Goal: Task Accomplishment & Management: Use online tool/utility

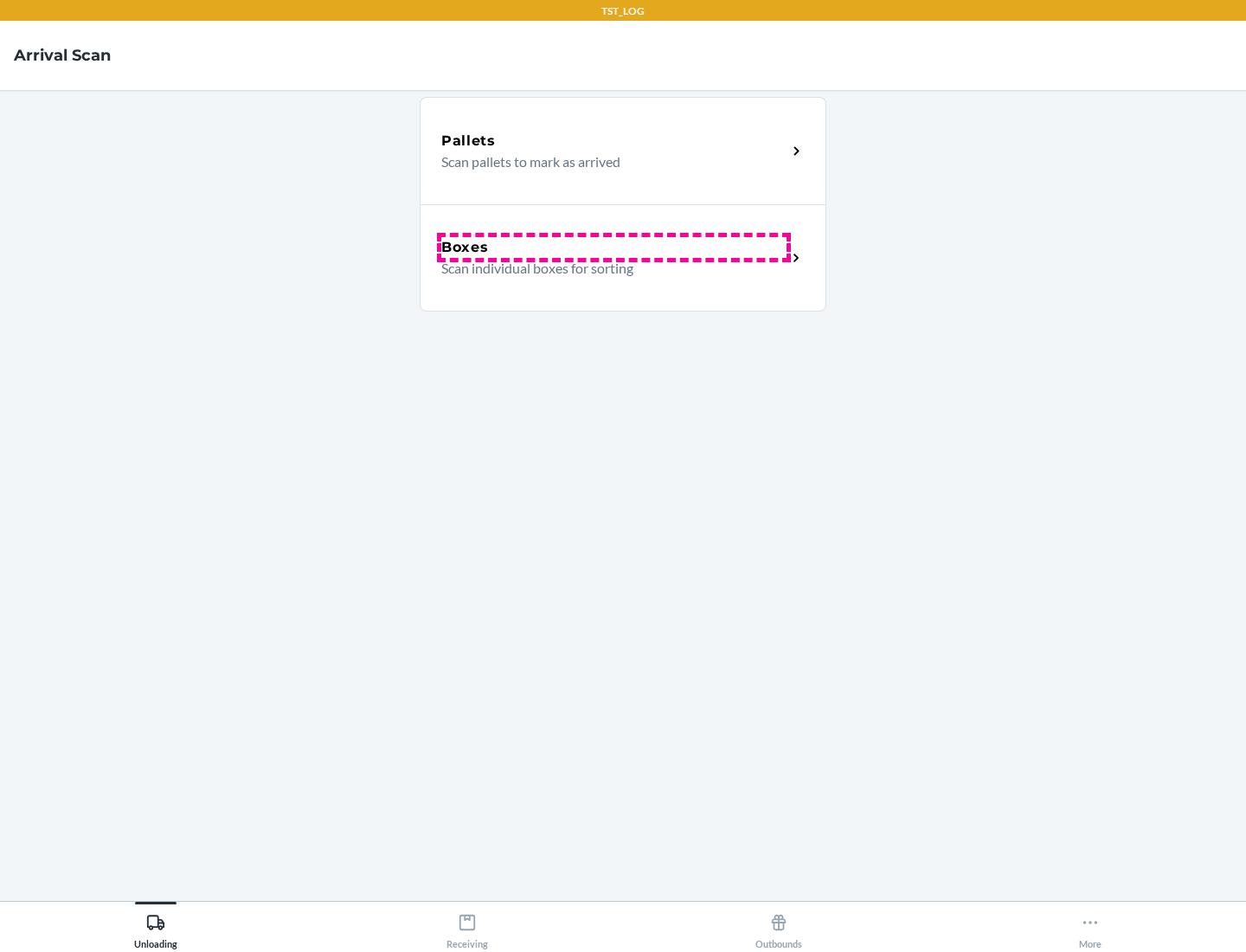
click at [613, 247] on div "Boxes" at bounding box center [614, 247] width 345 height 21
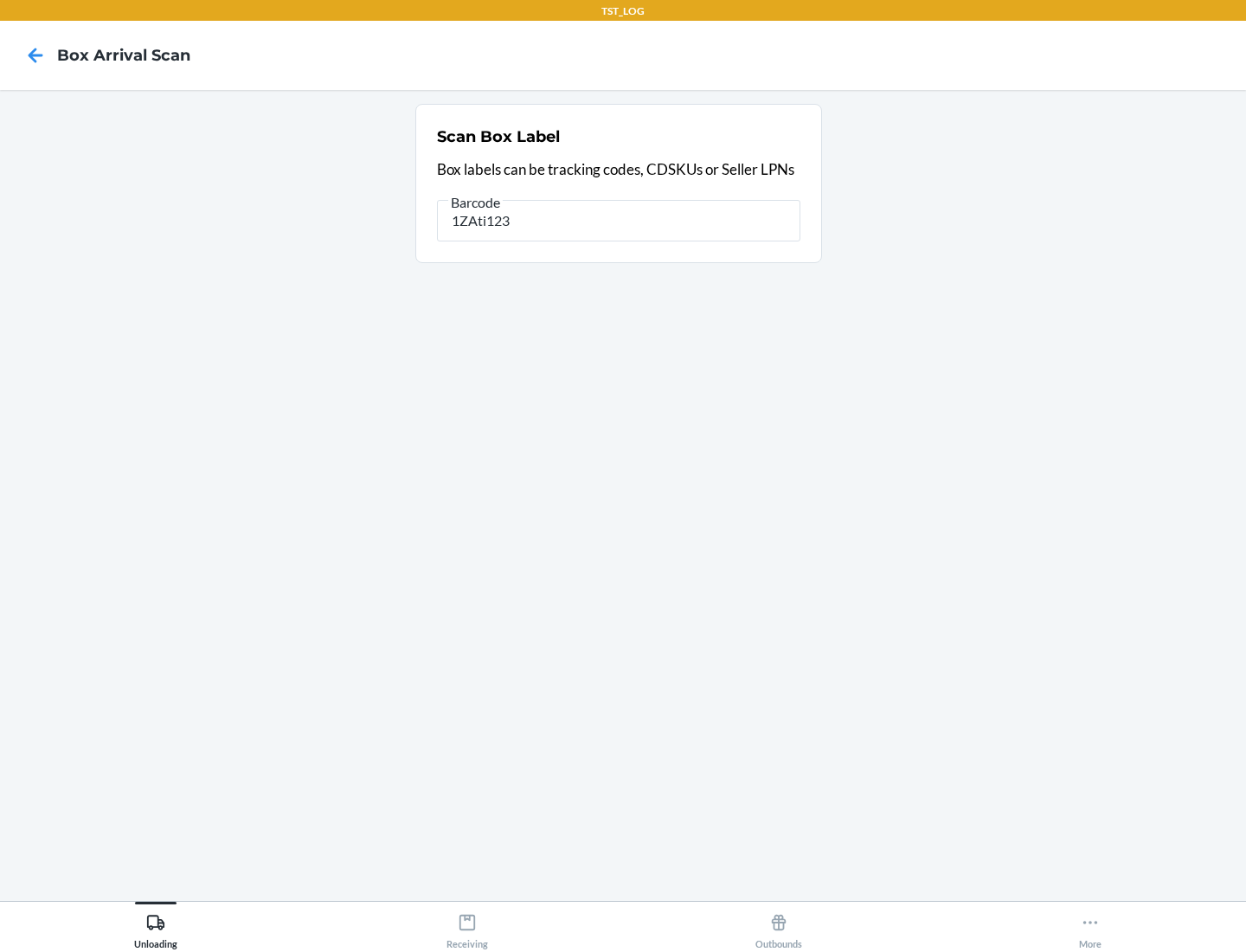
type input "1ZAti123"
